Goal: Contribute content

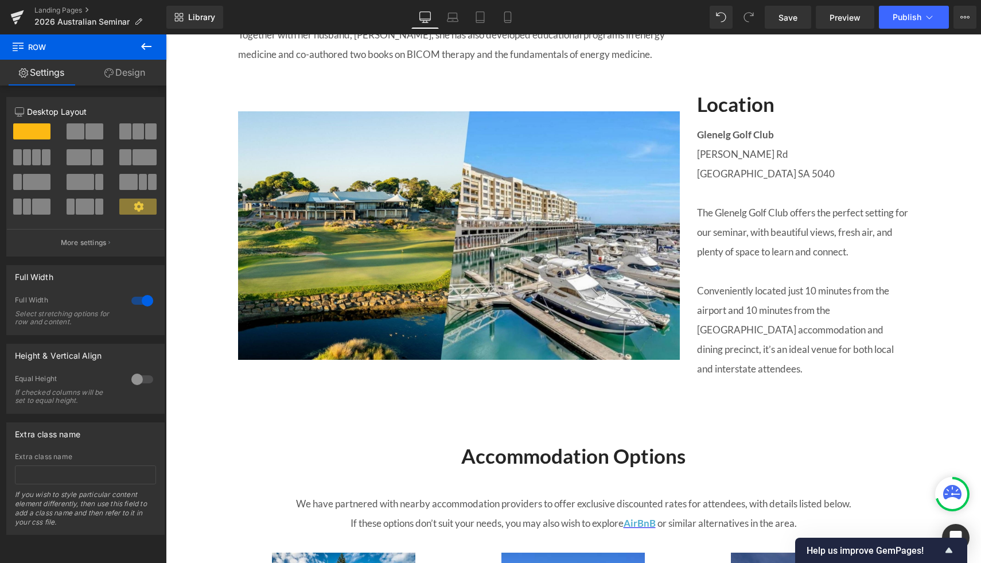
scroll to position [1368, 0]
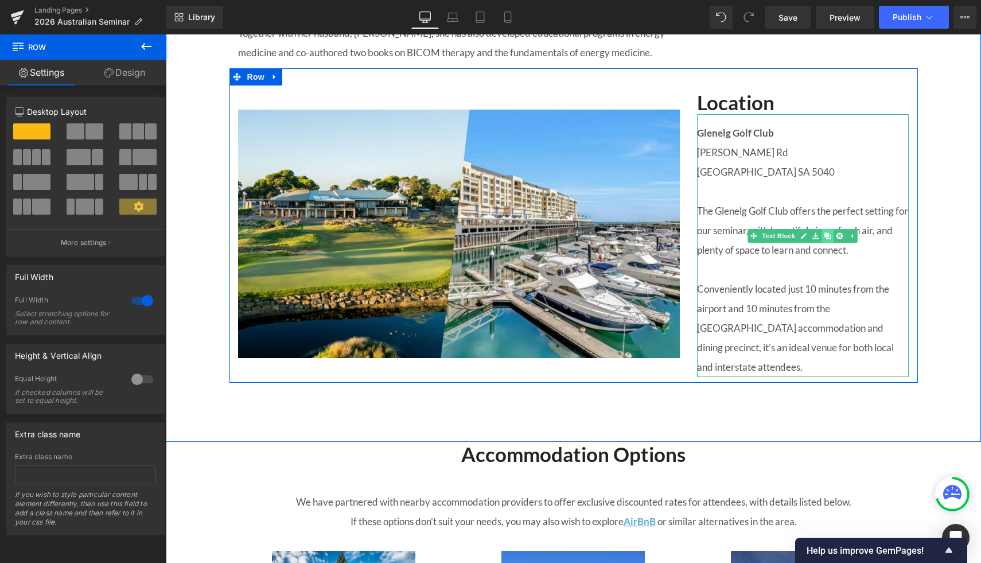
click at [833, 243] on link at bounding box center [828, 236] width 12 height 14
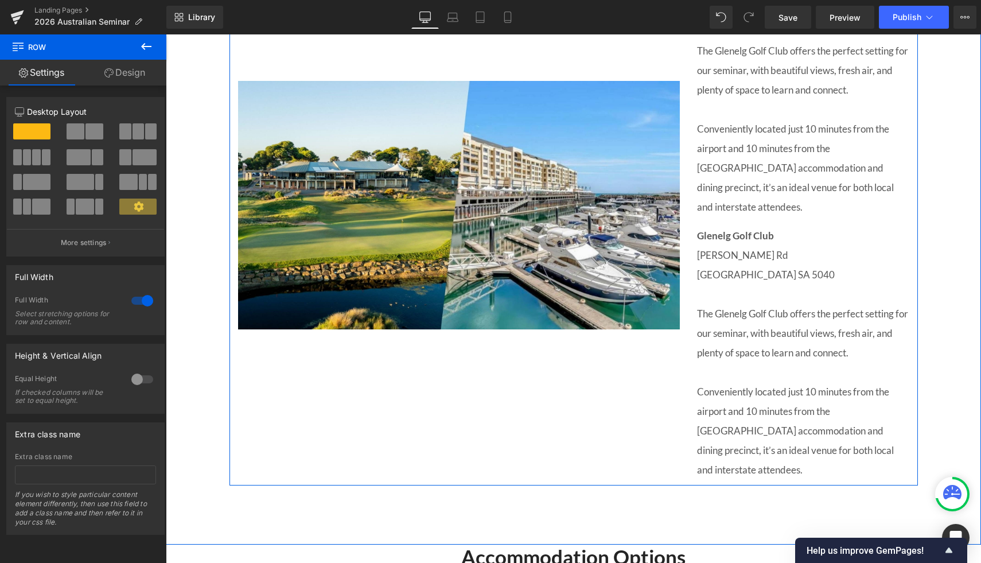
scroll to position [1530, 0]
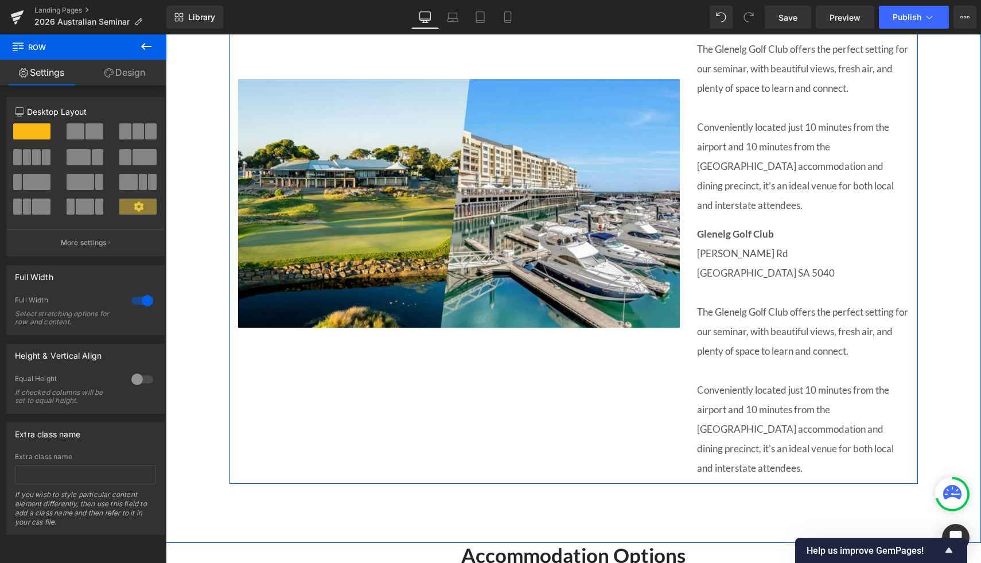
click at [766, 265] on p "[GEOGRAPHIC_DATA] SA 5040" at bounding box center [803, 273] width 212 height 20
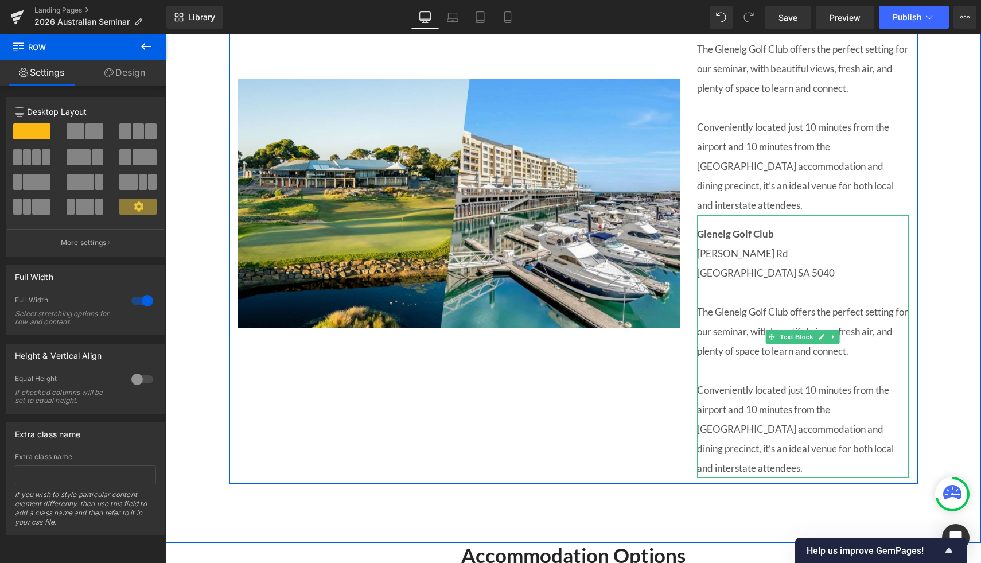
scroll to position [1423, 0]
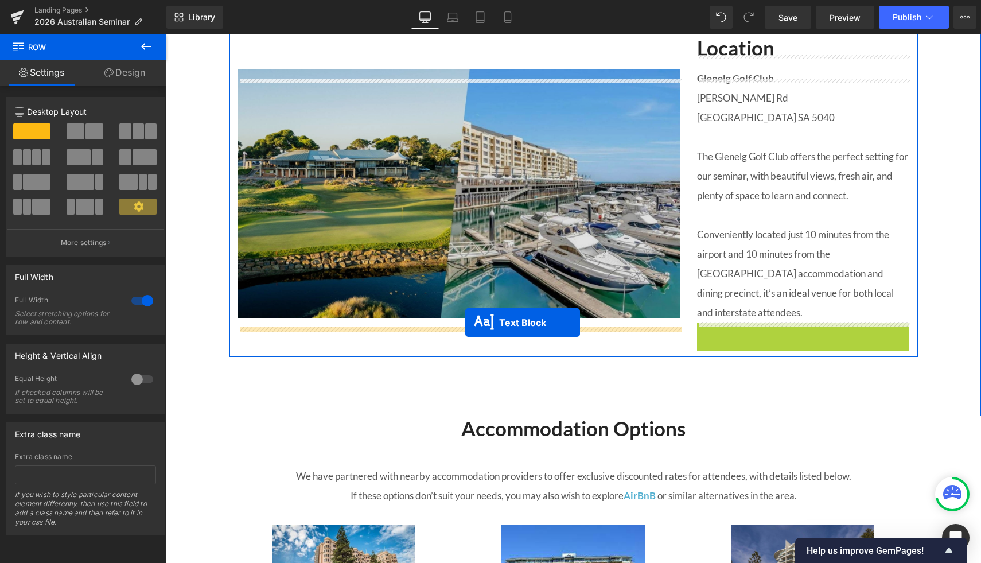
drag, startPoint x: 773, startPoint y: 338, endPoint x: 465, endPoint y: 323, distance: 308.6
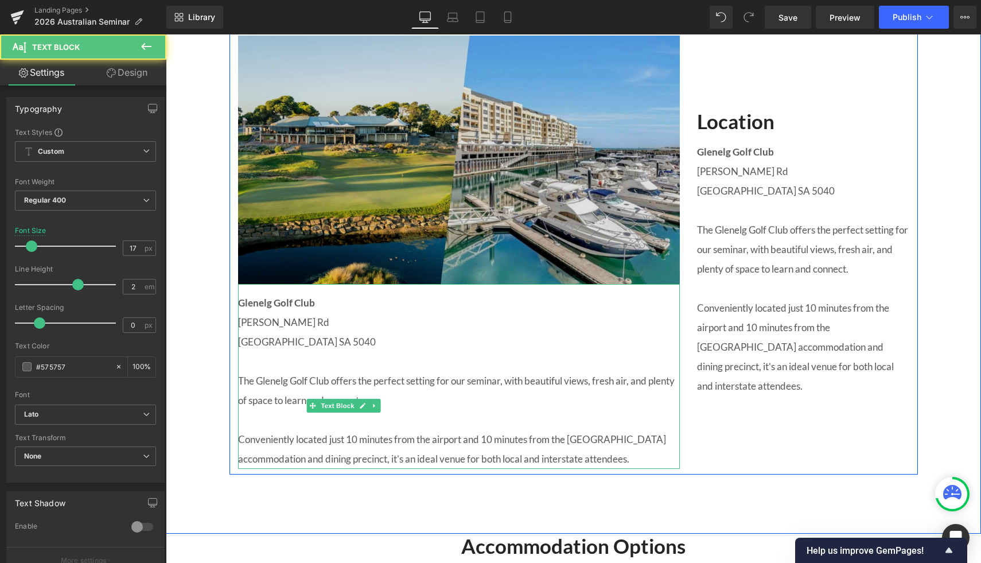
scroll to position [1399, 0]
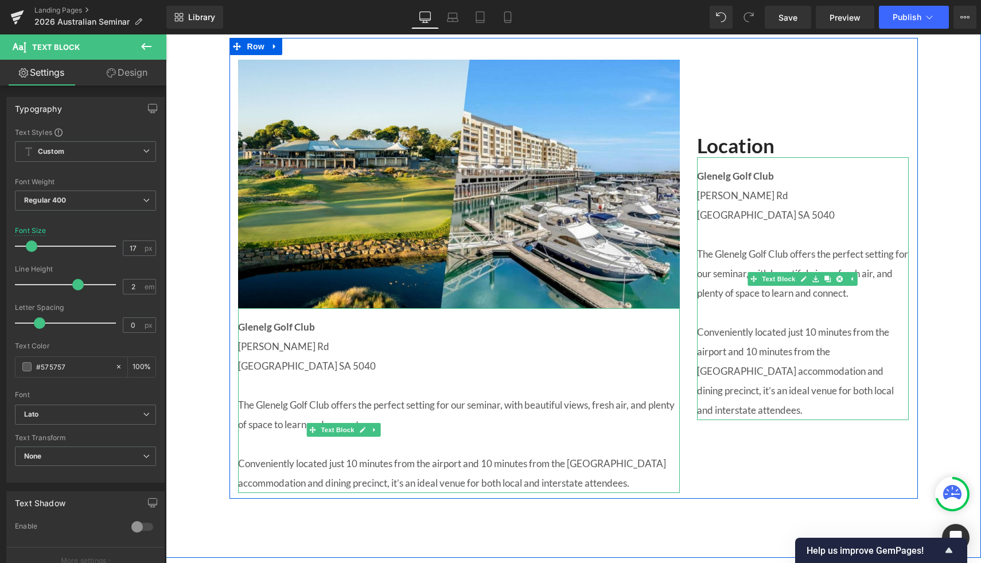
click at [868, 323] on p at bounding box center [803, 313] width 212 height 20
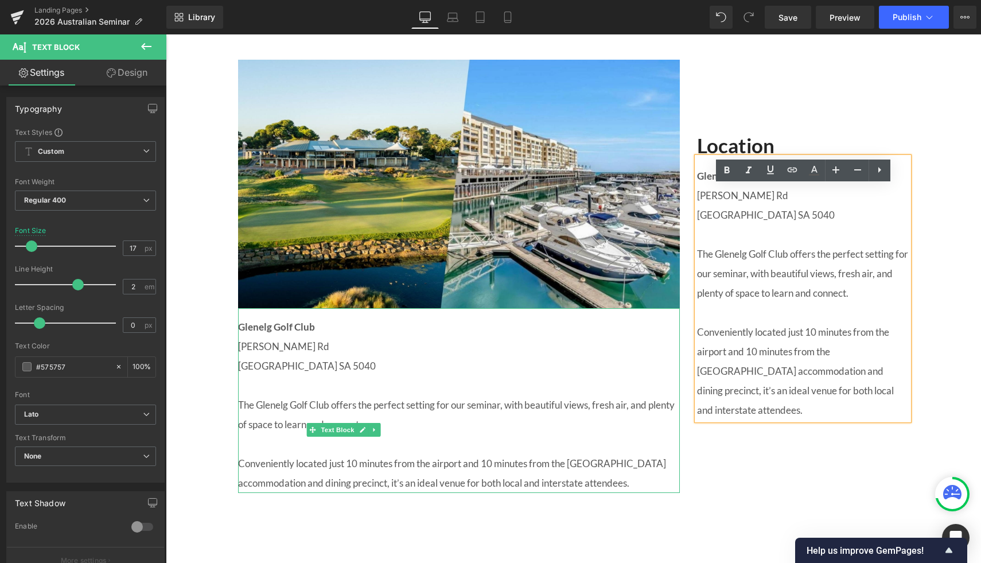
click at [848, 399] on p "Conveniently located just 10 minutes from the airport and 10 minutes from the […" at bounding box center [803, 372] width 212 height 98
drag, startPoint x: 783, startPoint y: 402, endPoint x: 765, endPoint y: 402, distance: 17.8
click at [765, 402] on p "Conveniently located just 10 minutes from the airport and 10 minutes from the […" at bounding box center [803, 372] width 212 height 98
click at [848, 401] on p "Conveniently located just 10 minutes from the airport and 10 minutes from the […" at bounding box center [803, 372] width 212 height 98
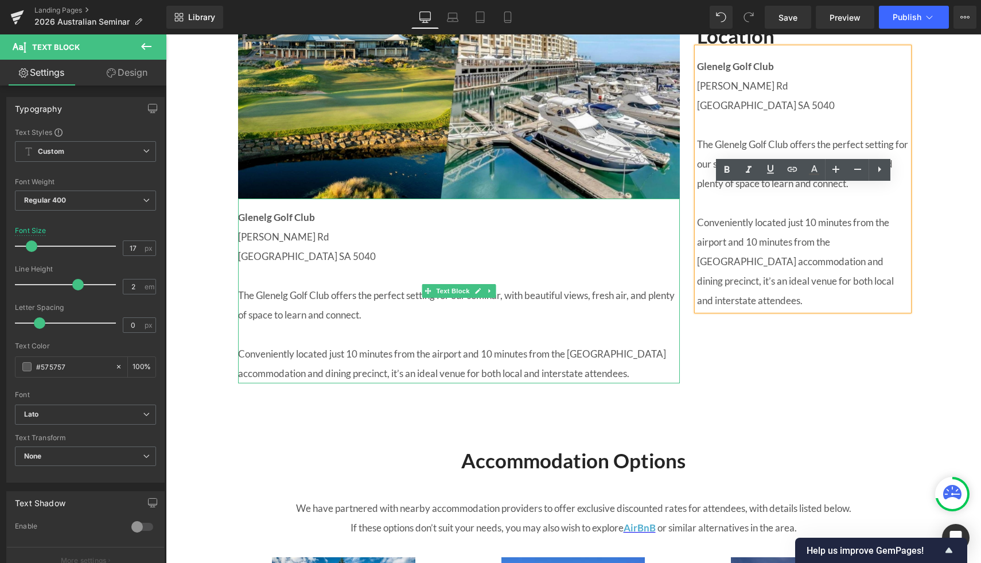
scroll to position [1534, 0]
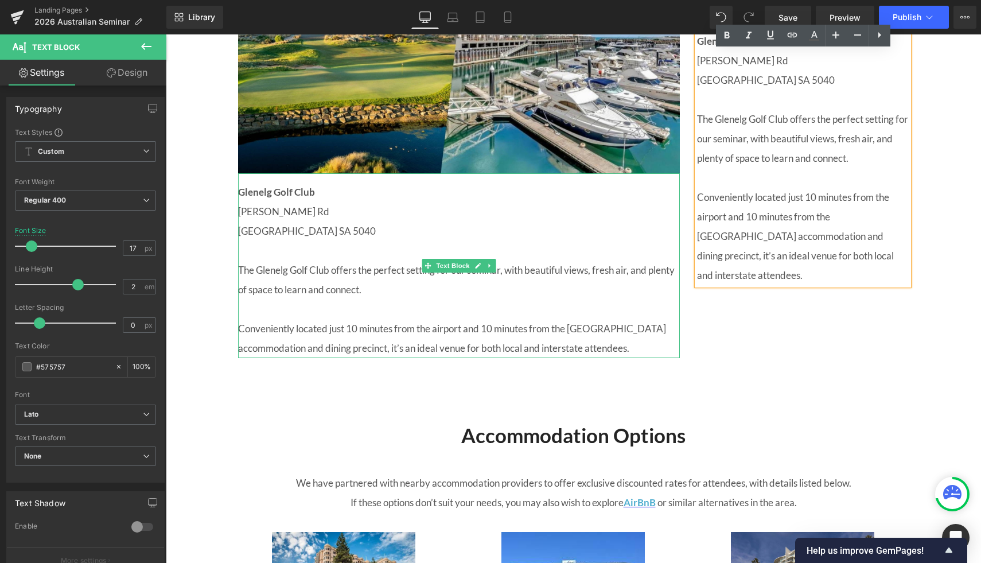
click at [336, 319] on p at bounding box center [459, 310] width 442 height 20
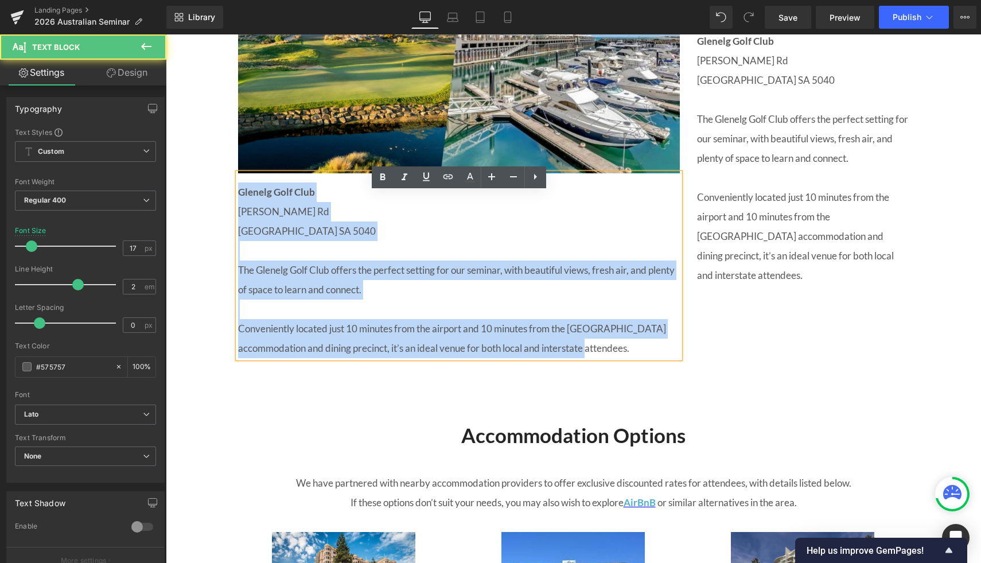
drag, startPoint x: 588, startPoint y: 369, endPoint x: 207, endPoint y: 215, distance: 411.2
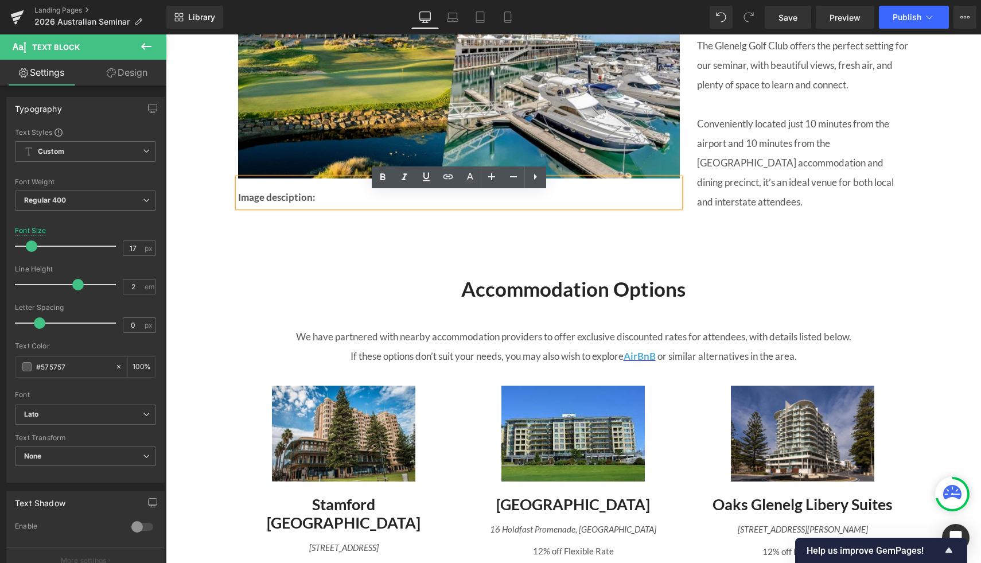
click at [286, 203] on span "Image desciption:" at bounding box center [276, 197] width 77 height 12
click at [358, 207] on p "Image description:" at bounding box center [459, 198] width 442 height 20
click at [320, 203] on span "Image description: Aerial image of the [GEOGRAPHIC_DATA]." at bounding box center [372, 197] width 269 height 12
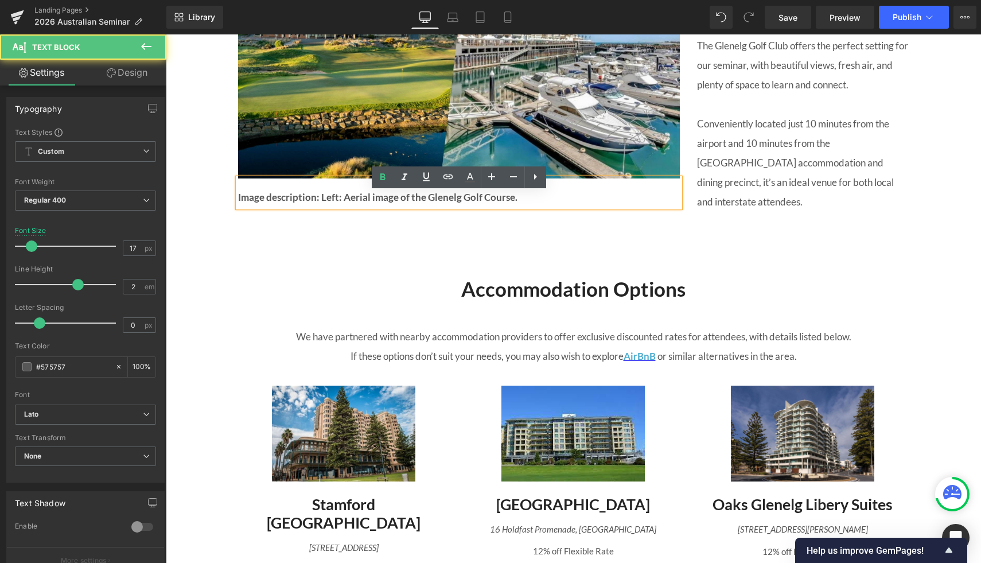
click at [541, 207] on p "Image description: Left: Aerial image of the Glenelg Golf Course." at bounding box center [459, 198] width 442 height 20
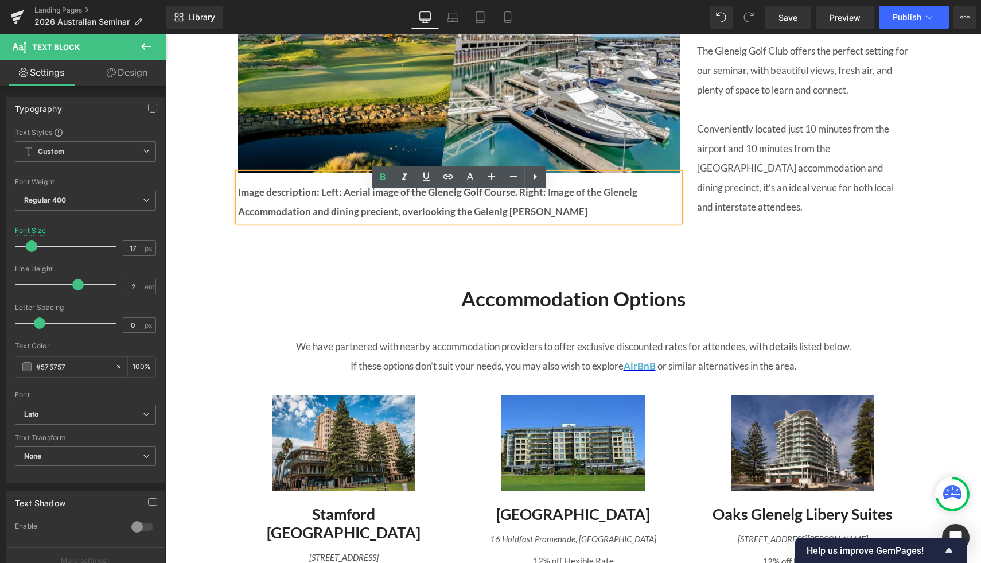
click at [489, 218] on span "Image description: Left: Aerial image of the Glenelg Golf Course. Right: Image …" at bounding box center [437, 202] width 399 height 32
click at [572, 222] on p "Image description: Left: Aerial image of the Glenelg Golf Course. Right: Image …" at bounding box center [459, 202] width 442 height 39
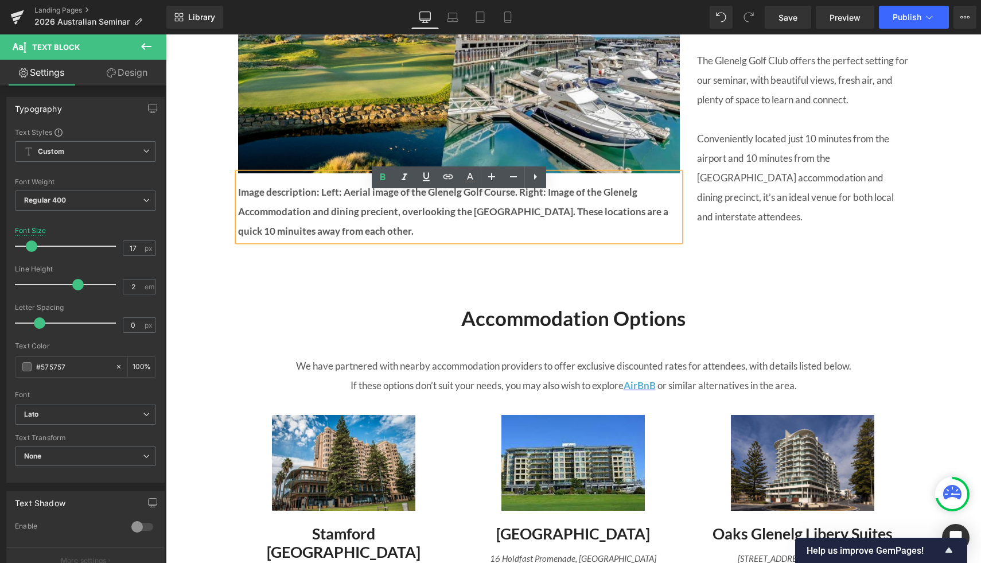
click at [335, 215] on span "Image description: Left: Aerial image of the Glenelg Golf Course. Right: Image …" at bounding box center [453, 211] width 430 height 51
click at [533, 213] on span "Image description: Left : Aerial image of the Glenelg Golf Course. Right: Image…" at bounding box center [453, 211] width 430 height 51
click at [522, 234] on span "Image description: Left : Aerial image of the Glenelg Golf Course. Right : Imag…" at bounding box center [453, 211] width 430 height 51
click at [484, 230] on span "Image description: Left : Aerial image of the Glenelg Golf Course. Right : Imag…" at bounding box center [453, 211] width 430 height 51
click at [536, 239] on p "Image description: Left : Aerial image of the Glenelg Golf Course. Right : Imag…" at bounding box center [459, 212] width 442 height 59
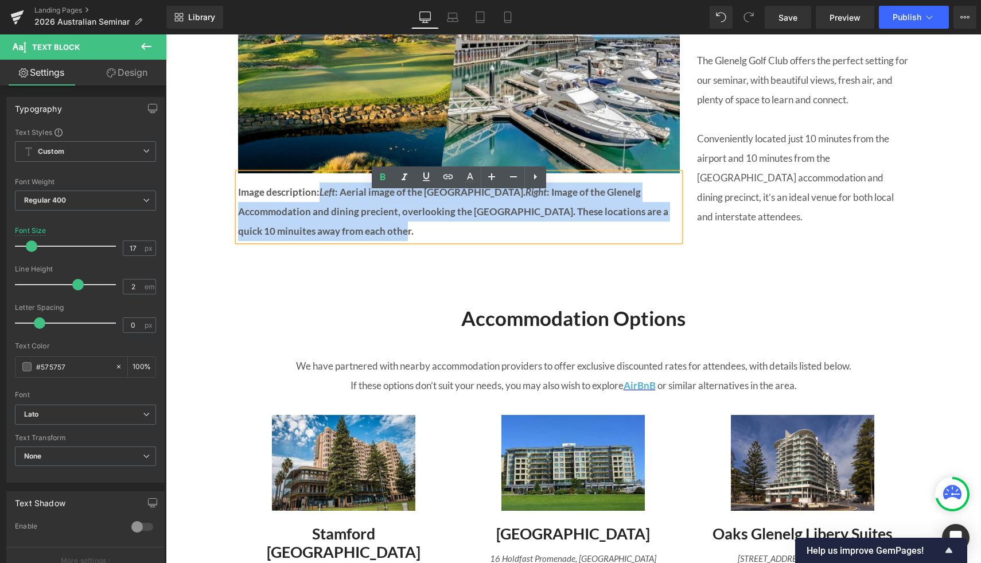
drag, startPoint x: 387, startPoint y: 248, endPoint x: 321, endPoint y: 210, distance: 76.1
click at [321, 210] on p "Image description: Left : Aerial image of the Glenelg Golf Course. Right : Imag…" at bounding box center [459, 212] width 442 height 59
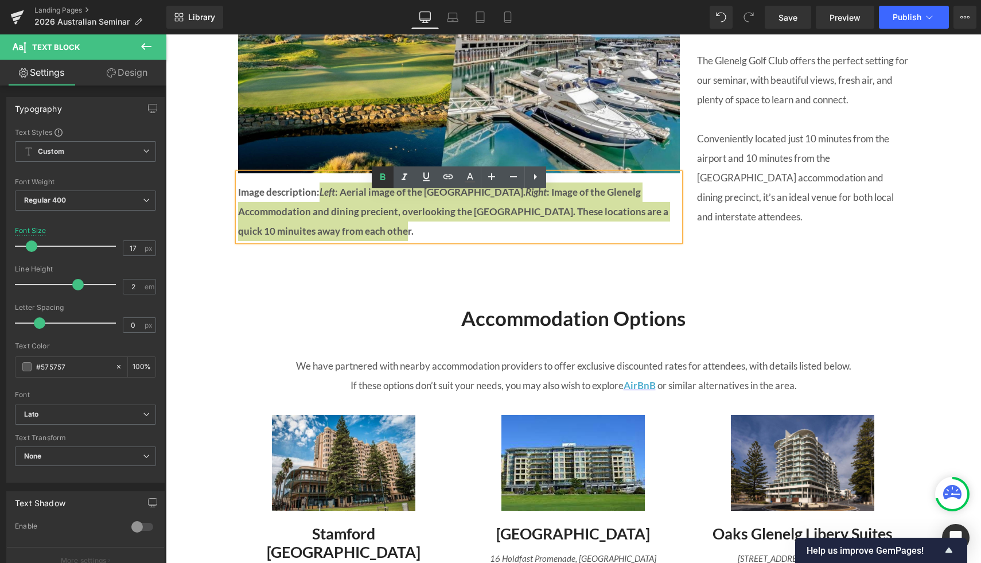
click at [387, 173] on icon at bounding box center [383, 177] width 14 height 14
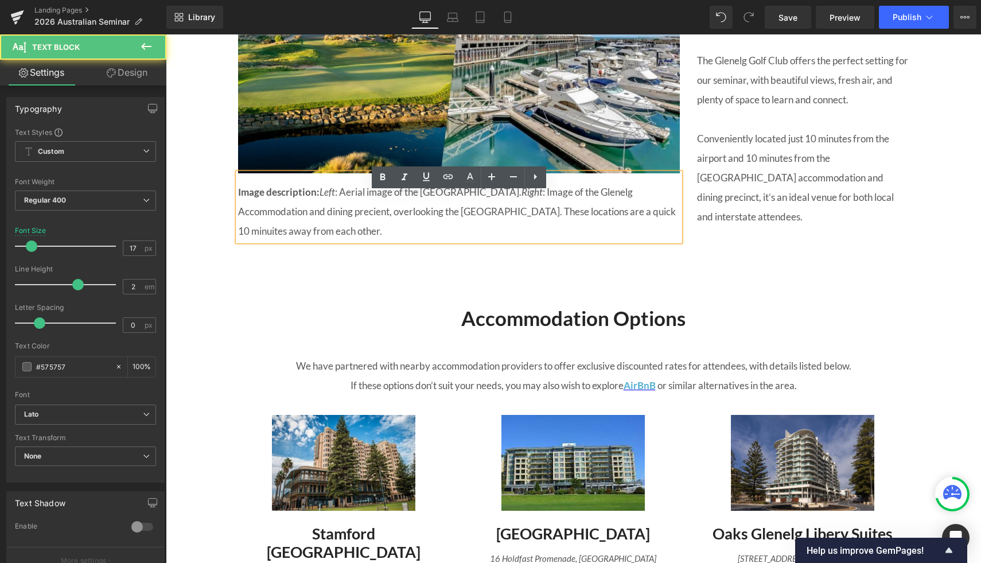
click at [390, 241] on p "Image description: Left : Aerial image of the Glenelg Golf Course. Right : Imag…" at bounding box center [459, 212] width 442 height 59
click at [362, 234] on p "Image description: Left : Aerial image of the Glenelg Golf Course. Right : Imag…" at bounding box center [459, 212] width 442 height 59
click at [257, 241] on p "Image description: Left : Aerial image of the Glenelg Golf Course. Right : Imag…" at bounding box center [459, 212] width 442 height 59
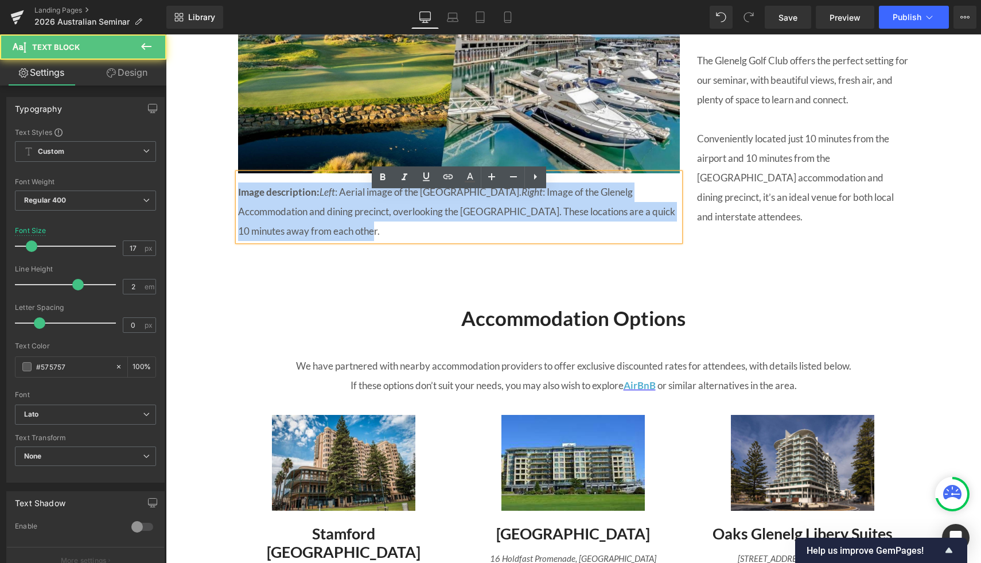
drag, startPoint x: 379, startPoint y: 250, endPoint x: 230, endPoint y: 200, distance: 157.4
click at [230, 200] on div "Image Image description: Left : Aerial image of the Glenelg Golf Course. Right …" at bounding box center [459, 83] width 459 height 316
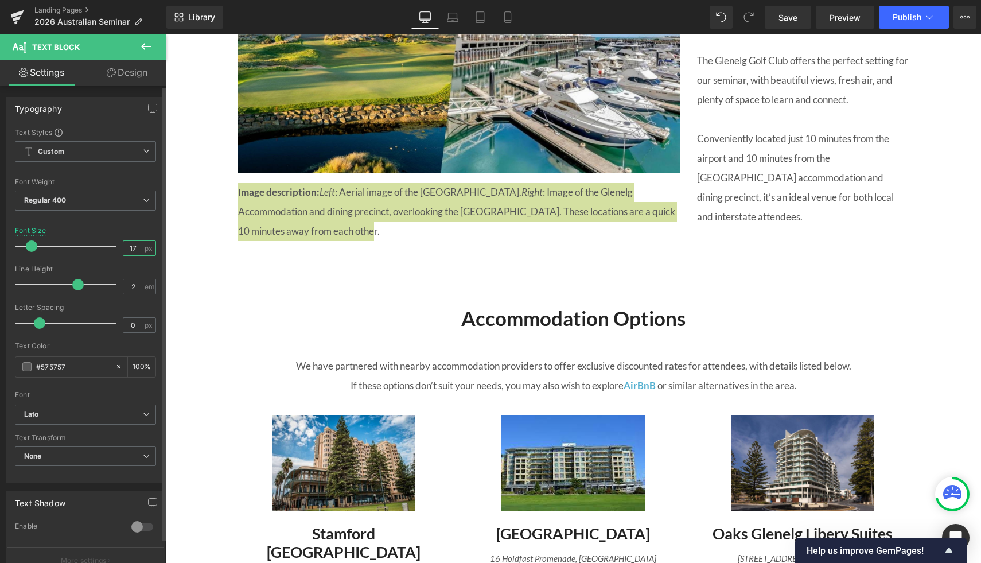
click at [136, 250] on input "17" at bounding box center [133, 248] width 20 height 14
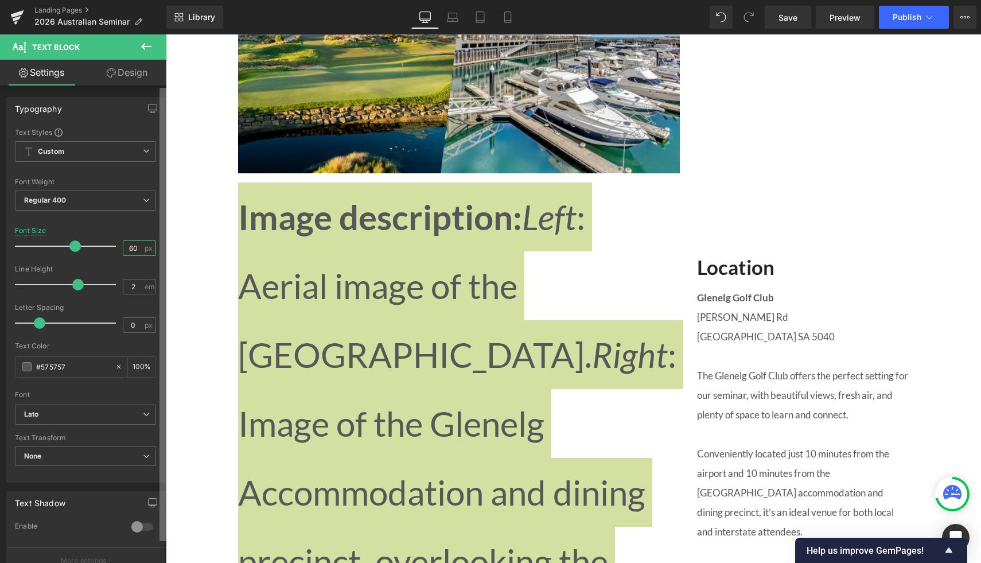
type input "6"
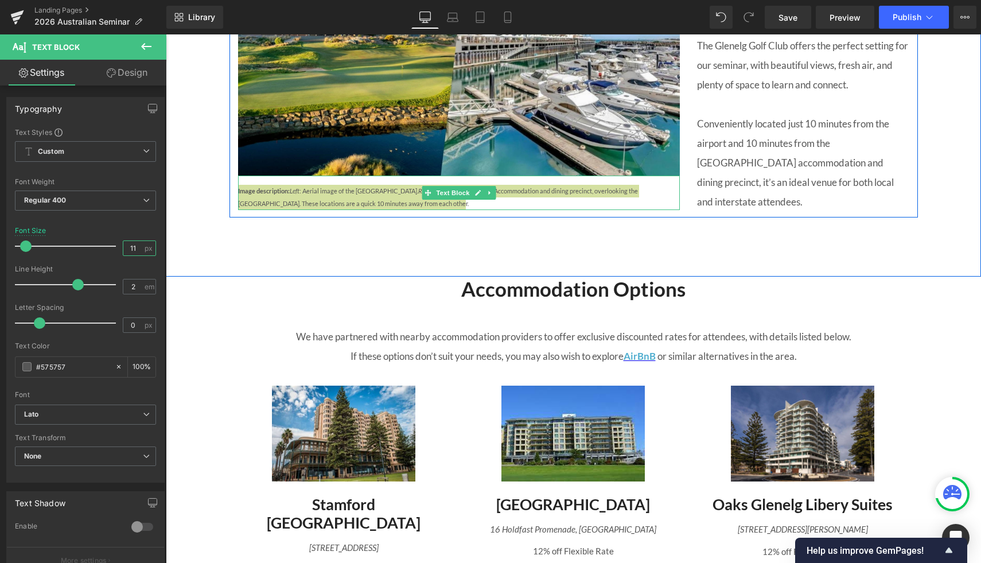
type input "11"
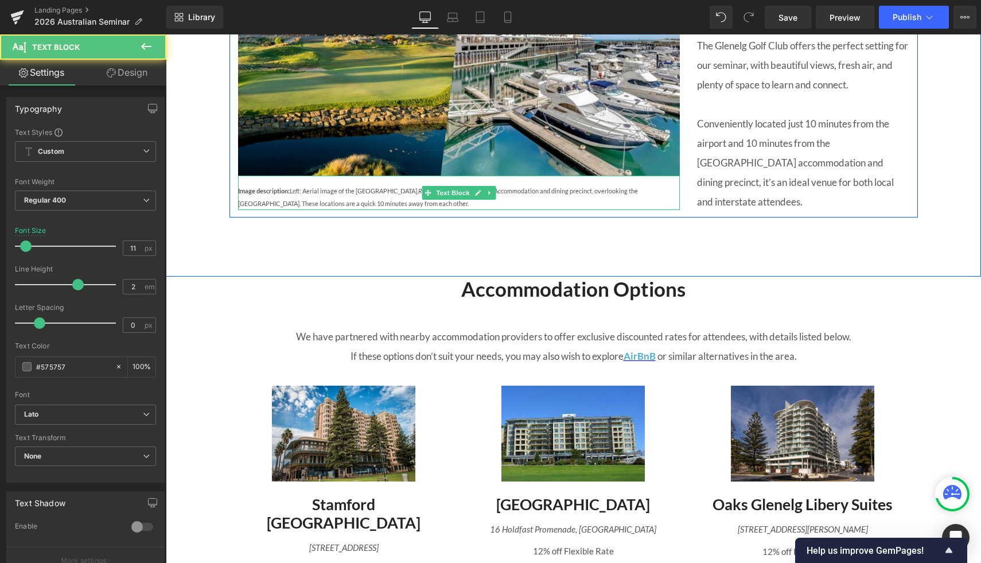
click at [290, 195] on span "Left" at bounding box center [295, 190] width 10 height 7
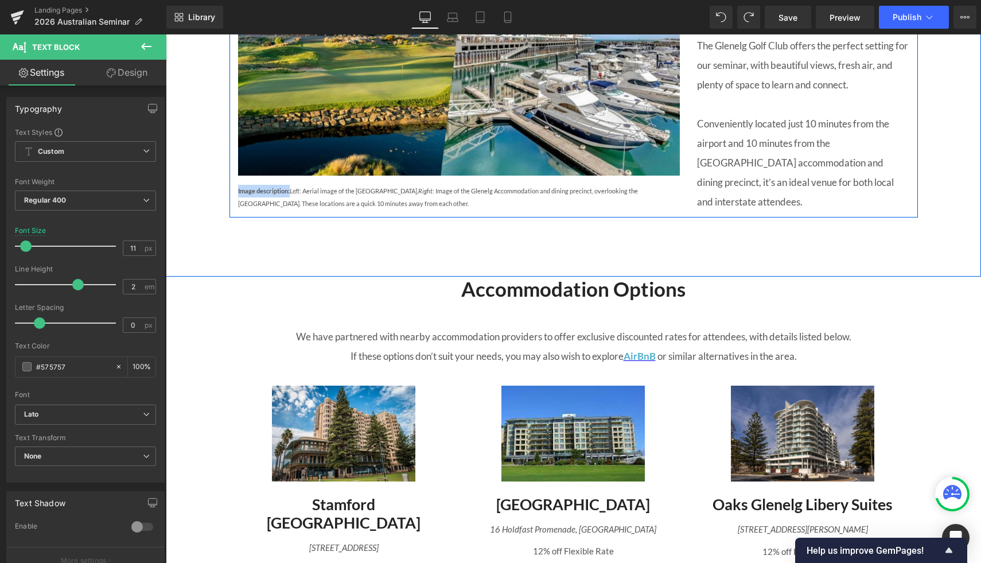
drag, startPoint x: 289, startPoint y: 207, endPoint x: 234, endPoint y: 203, distance: 55.2
click at [234, 203] on div "Image Image description: Left : Aerial image of the Glenelg Golf Course. Right …" at bounding box center [459, 68] width 459 height 287
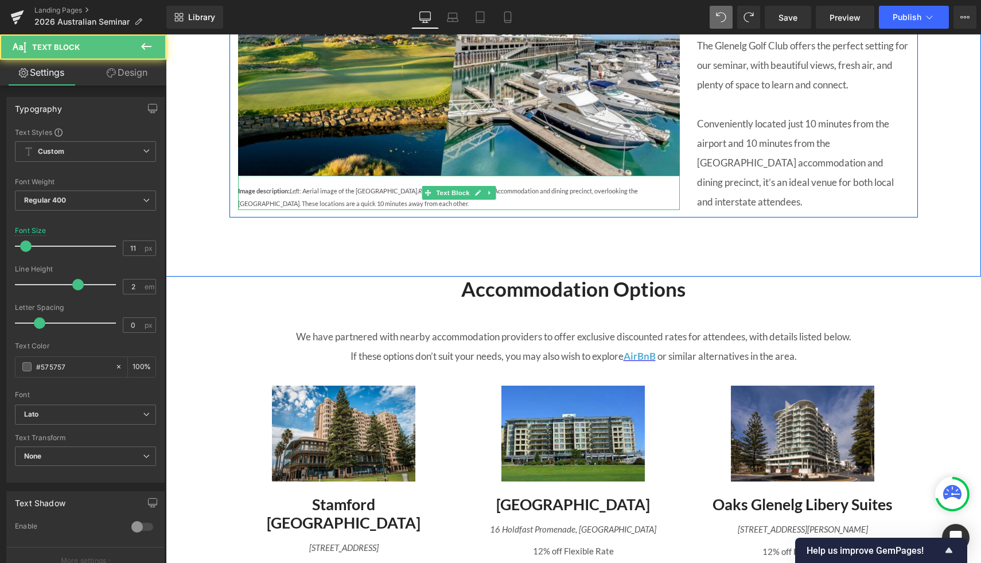
click at [314, 209] on p "Image description: Left : Aerial image of the Glenelg Golf Course. Right : Imag…" at bounding box center [459, 197] width 442 height 25
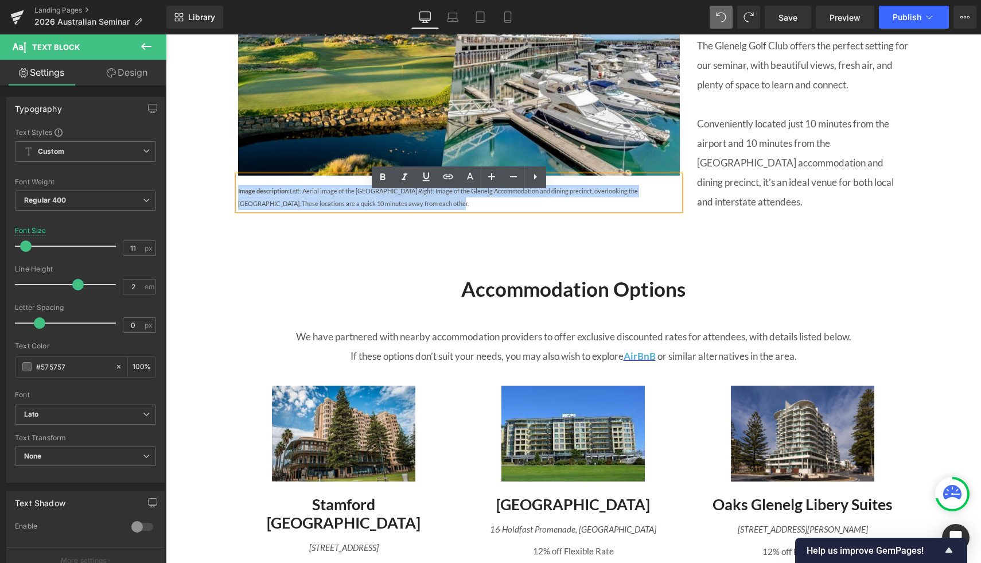
drag, startPoint x: 436, startPoint y: 220, endPoint x: 193, endPoint y: 193, distance: 244.8
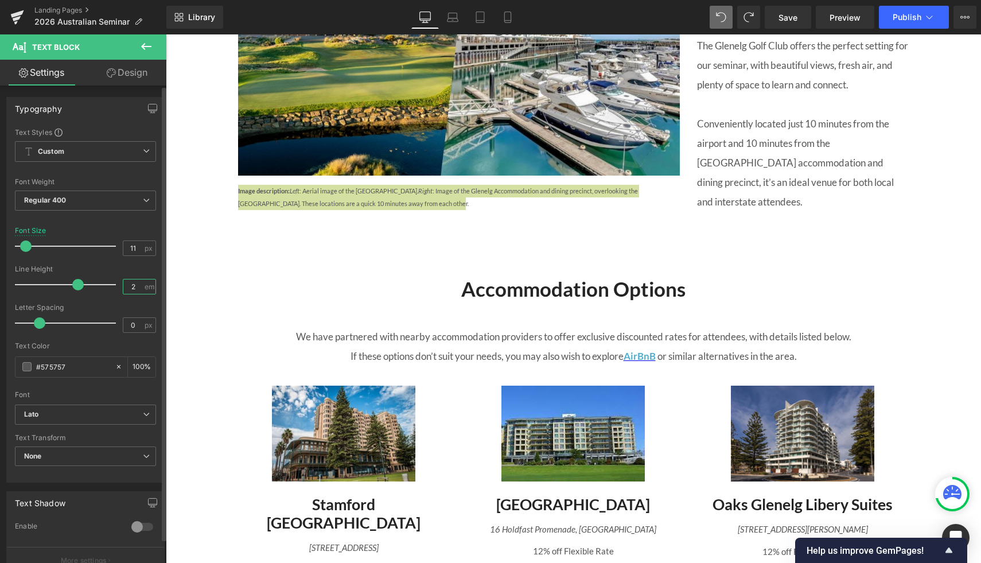
click at [130, 286] on input "2" at bounding box center [133, 287] width 20 height 14
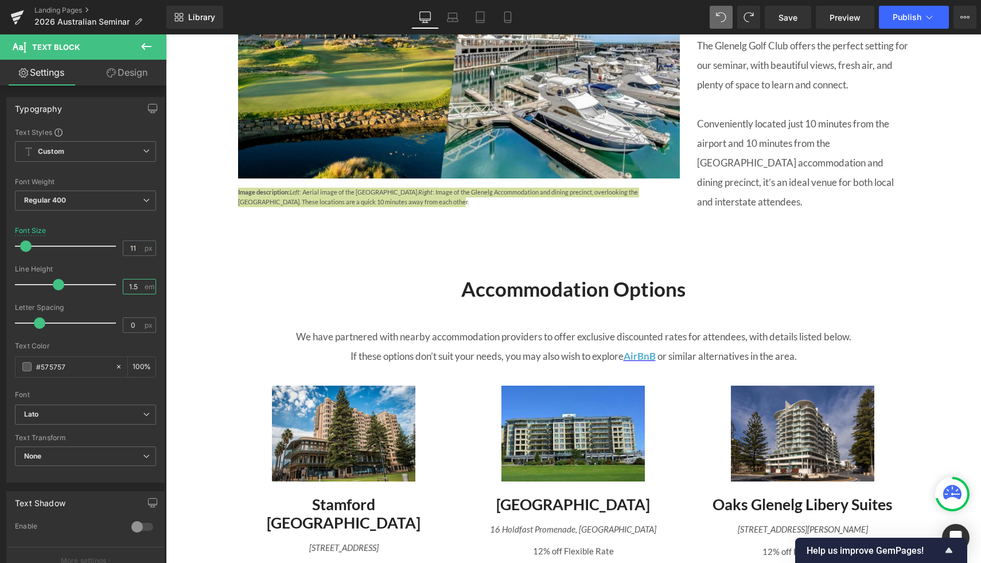
type input "1.5"
click at [124, 67] on link "Design" at bounding box center [127, 73] width 83 height 26
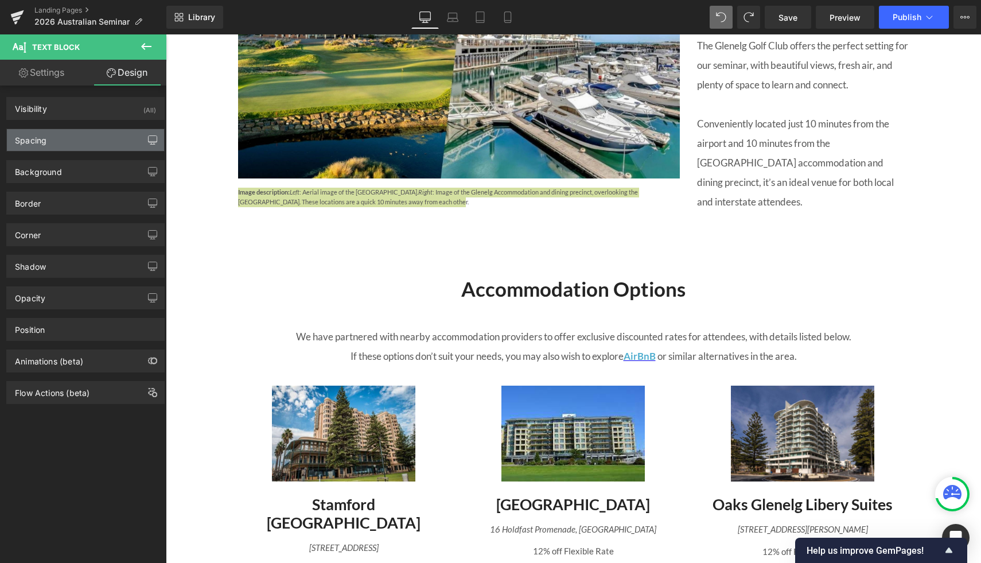
click at [148, 138] on icon "button" at bounding box center [152, 139] width 9 height 9
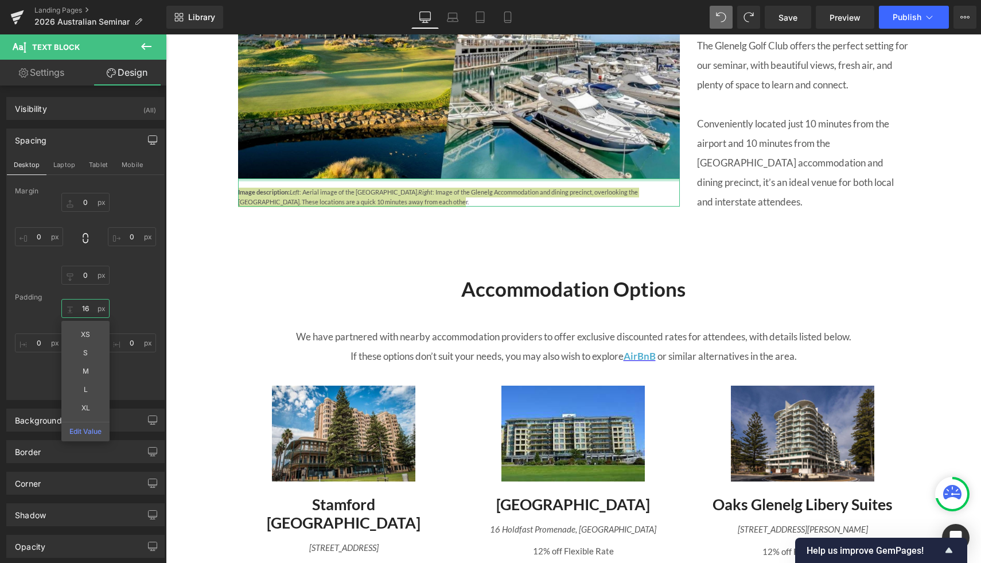
click at [87, 304] on input "16" at bounding box center [85, 308] width 48 height 19
type input "10"
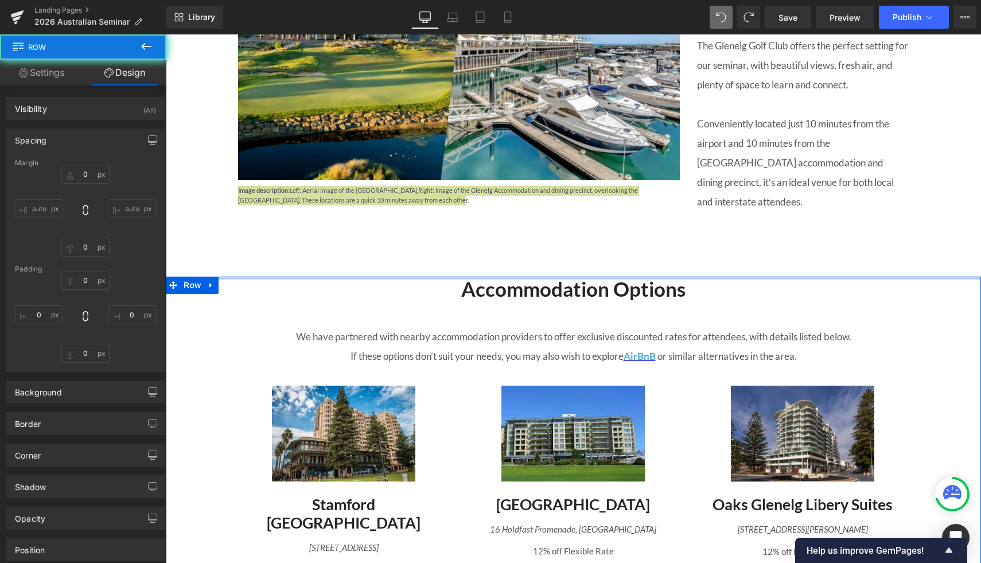
type input "0"
type input "94"
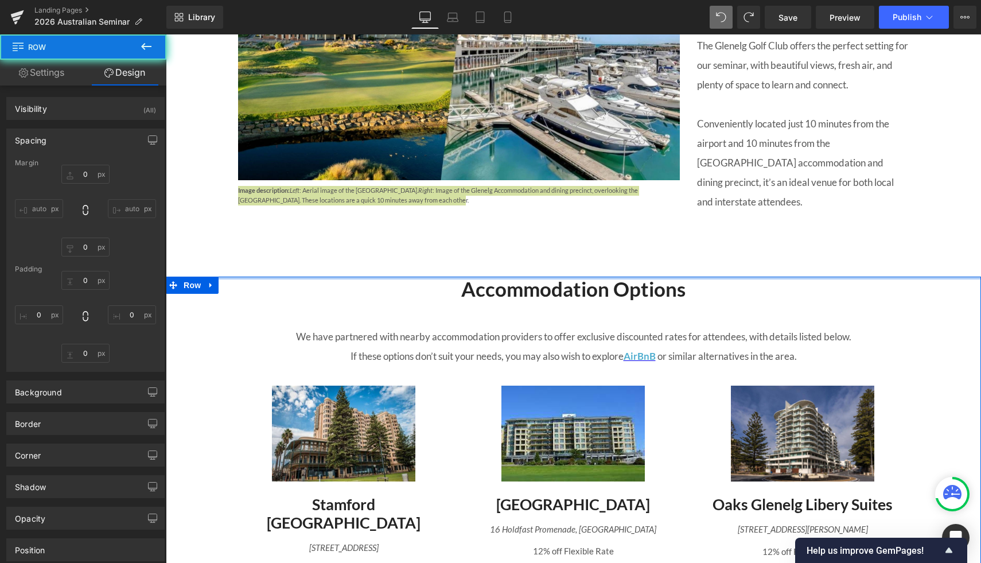
type input "0"
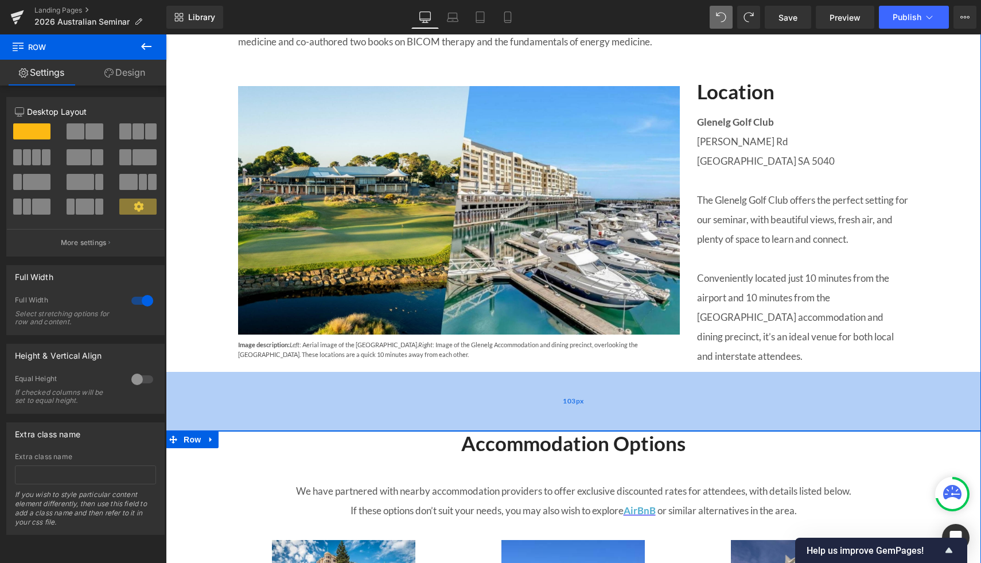
scroll to position [1375, 0]
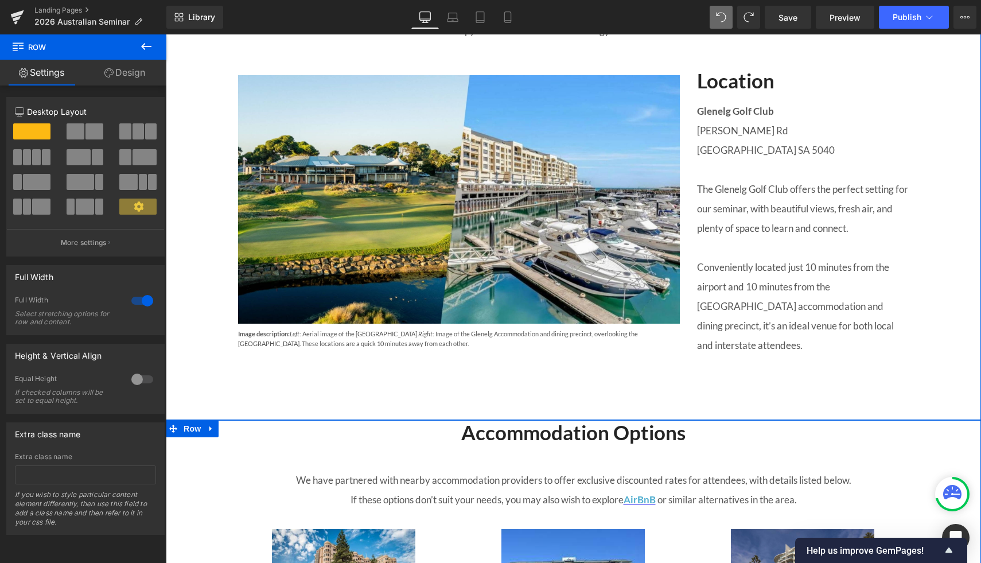
scroll to position [1389, 0]
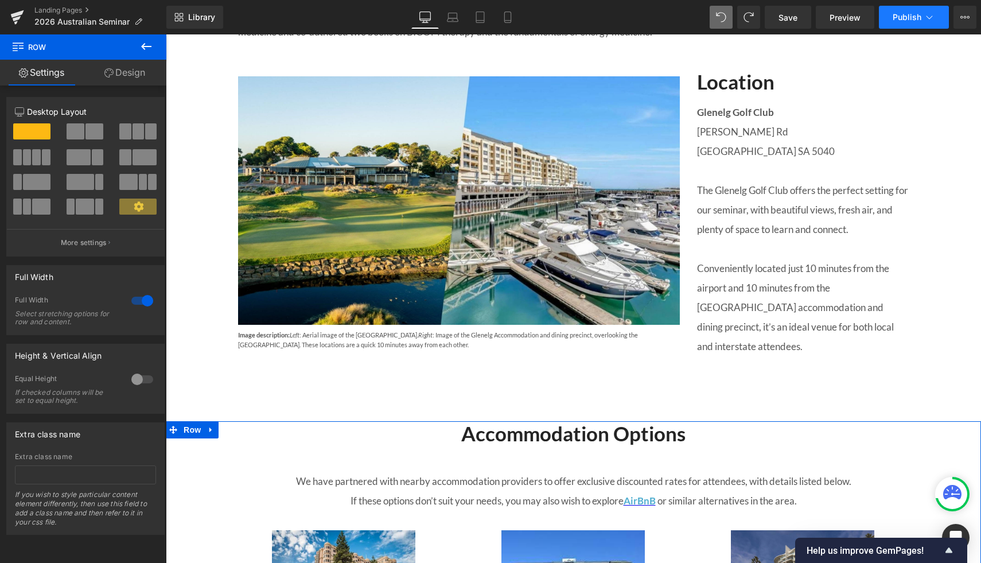
click at [902, 22] on span "Publish" at bounding box center [907, 17] width 29 height 9
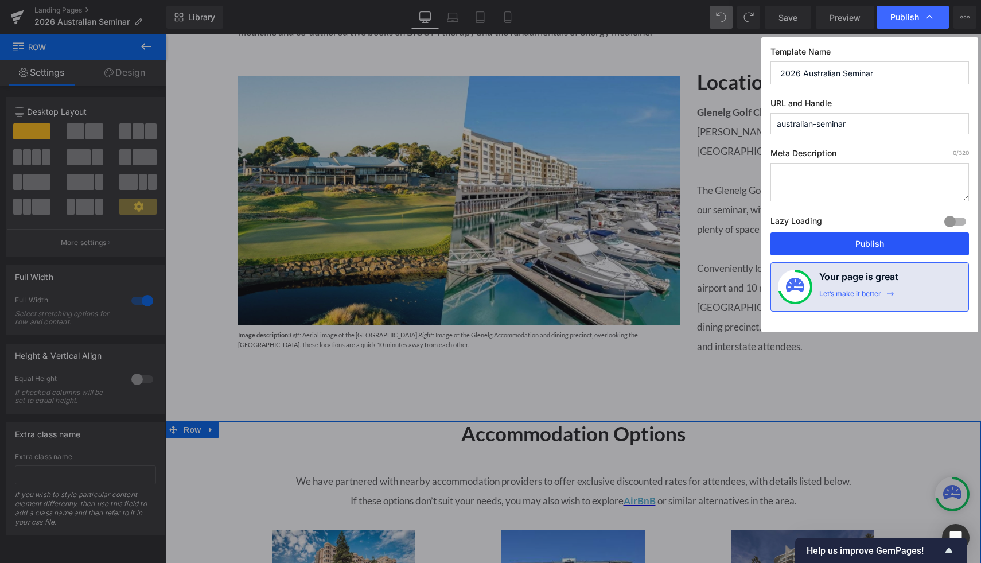
click at [853, 249] on button "Publish" at bounding box center [870, 243] width 199 height 23
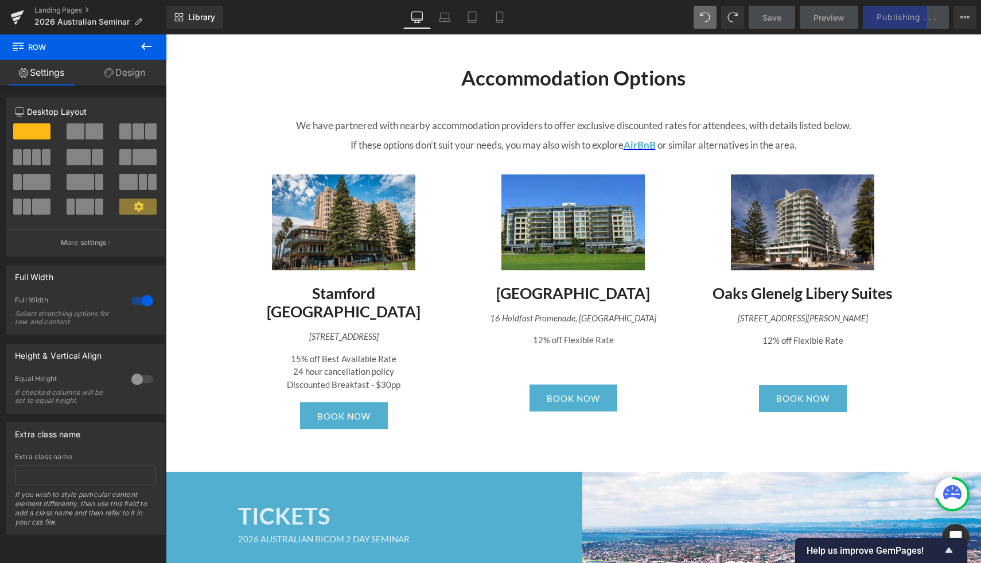
scroll to position [907, 0]
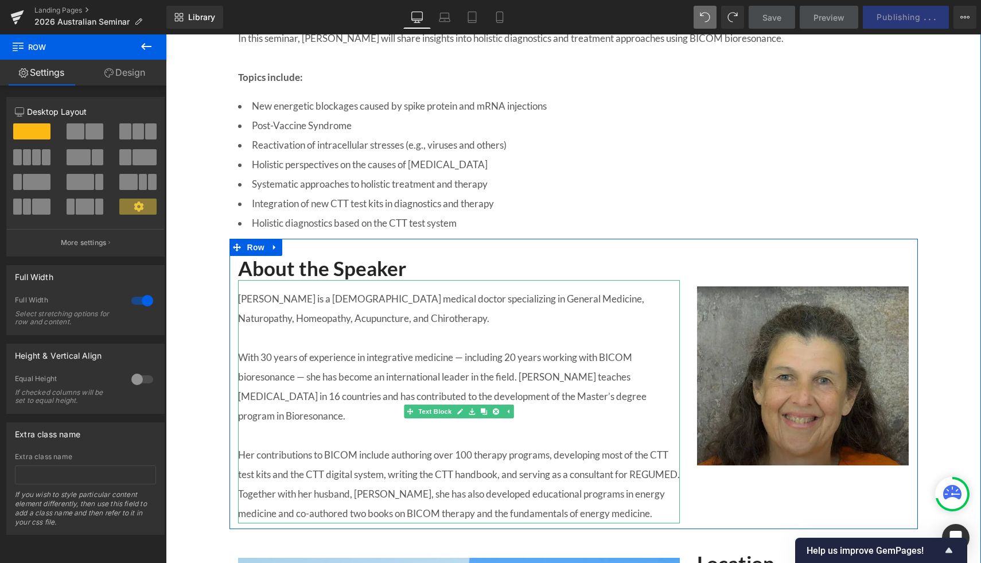
click at [463, 300] on p "[PERSON_NAME] is a [DEMOGRAPHIC_DATA] medical doctor specializing in General Me…" at bounding box center [459, 308] width 442 height 39
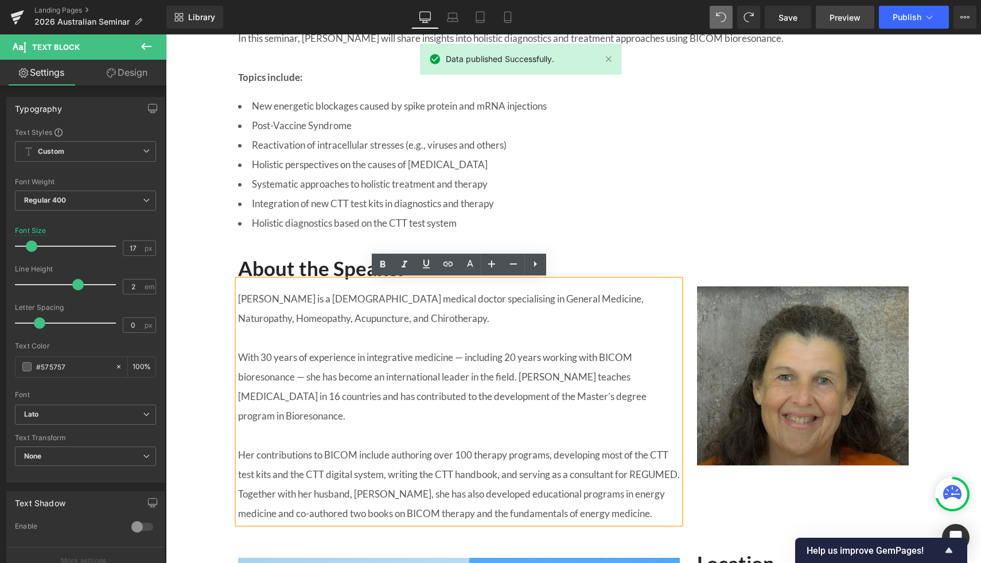
scroll to position [1745, 0]
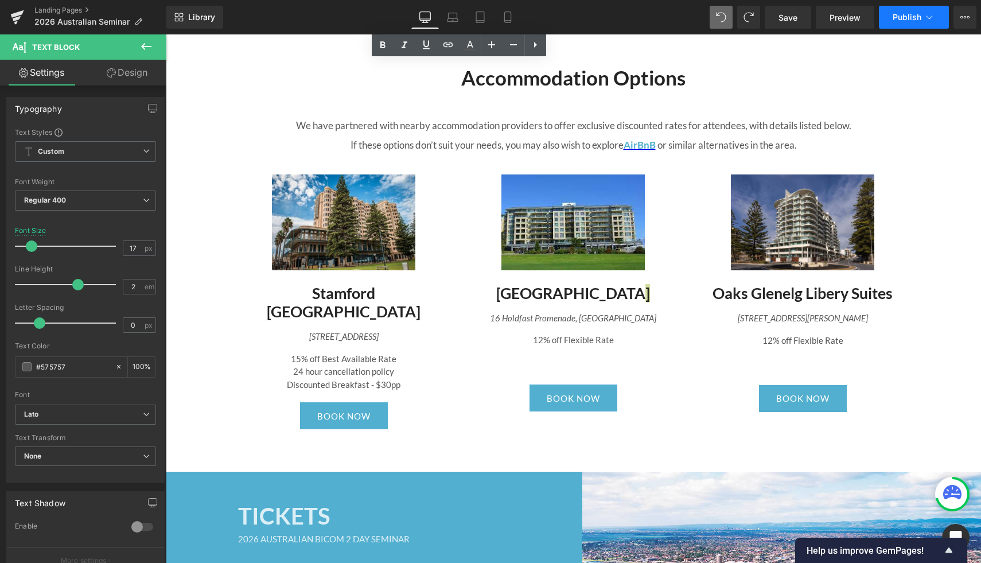
click at [915, 20] on span "Publish" at bounding box center [907, 17] width 29 height 9
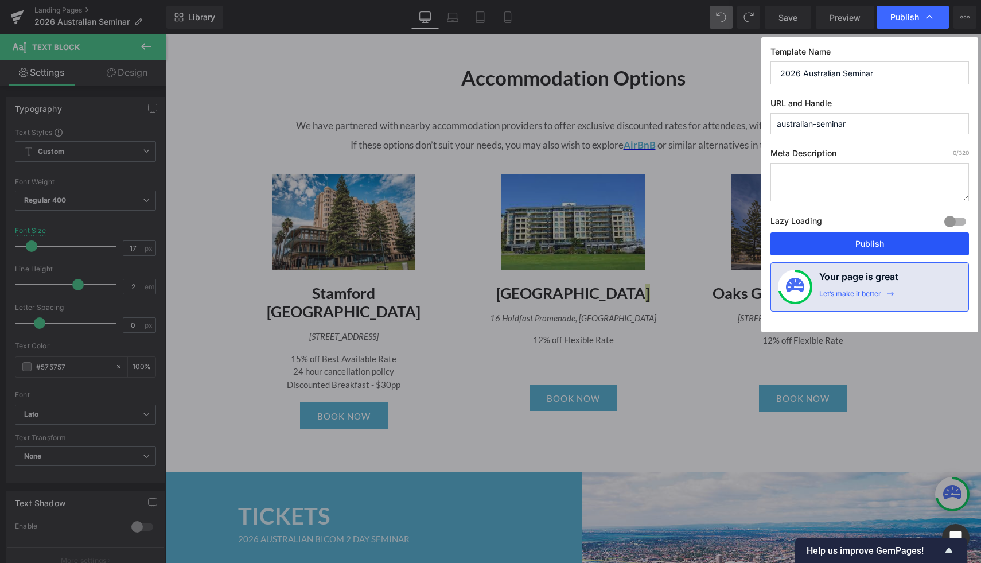
click at [851, 251] on button "Publish" at bounding box center [870, 243] width 199 height 23
